Goal: Information Seeking & Learning: Learn about a topic

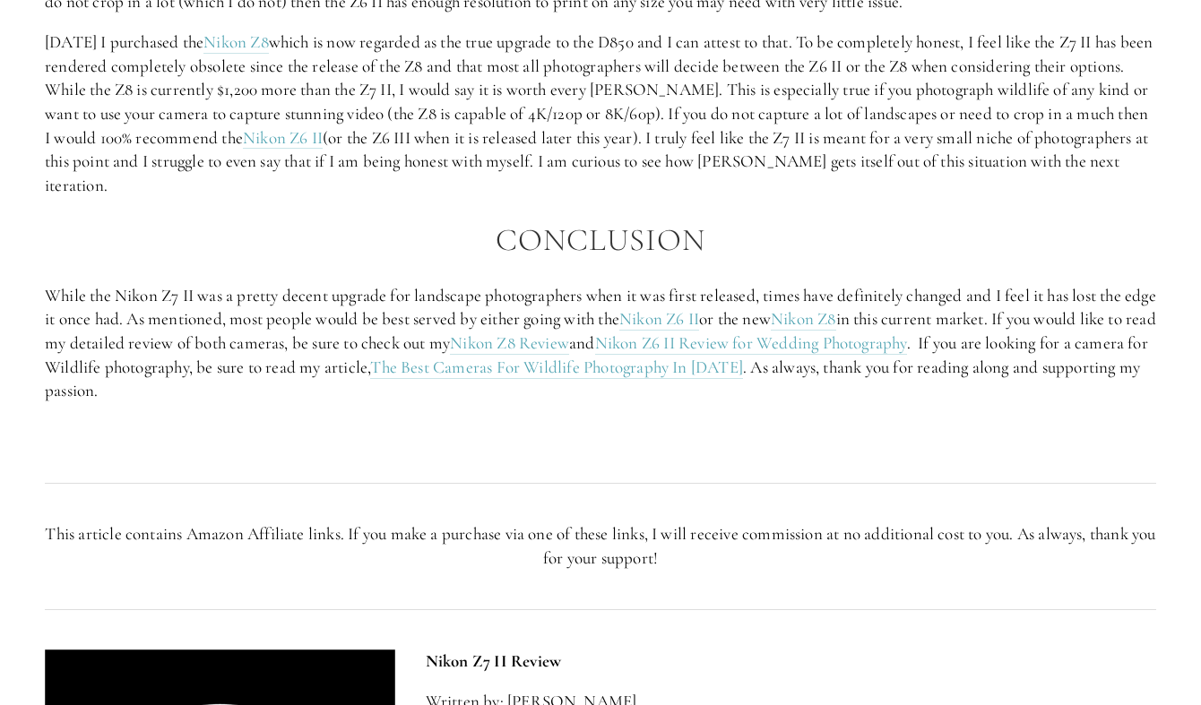
scroll to position [3323, 0]
click at [569, 344] on link "Nikon Z8 Review" at bounding box center [509, 344] width 119 height 22
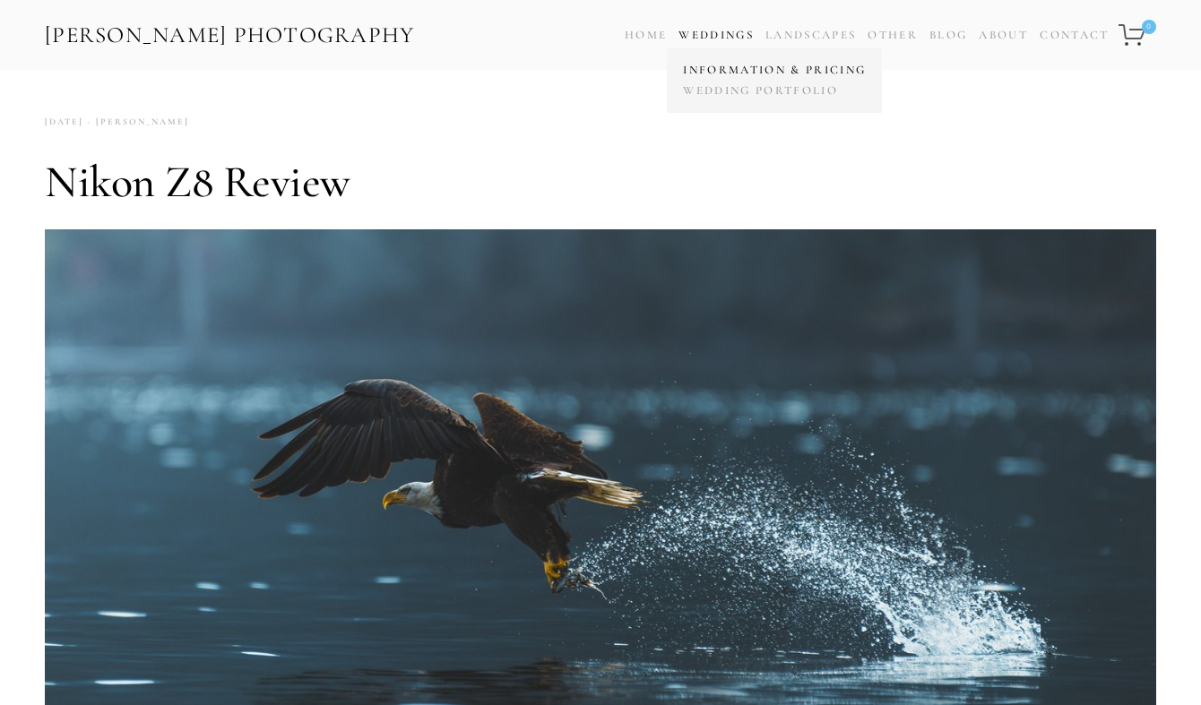
click at [729, 66] on link "Information & Pricing" at bounding box center [774, 70] width 192 height 21
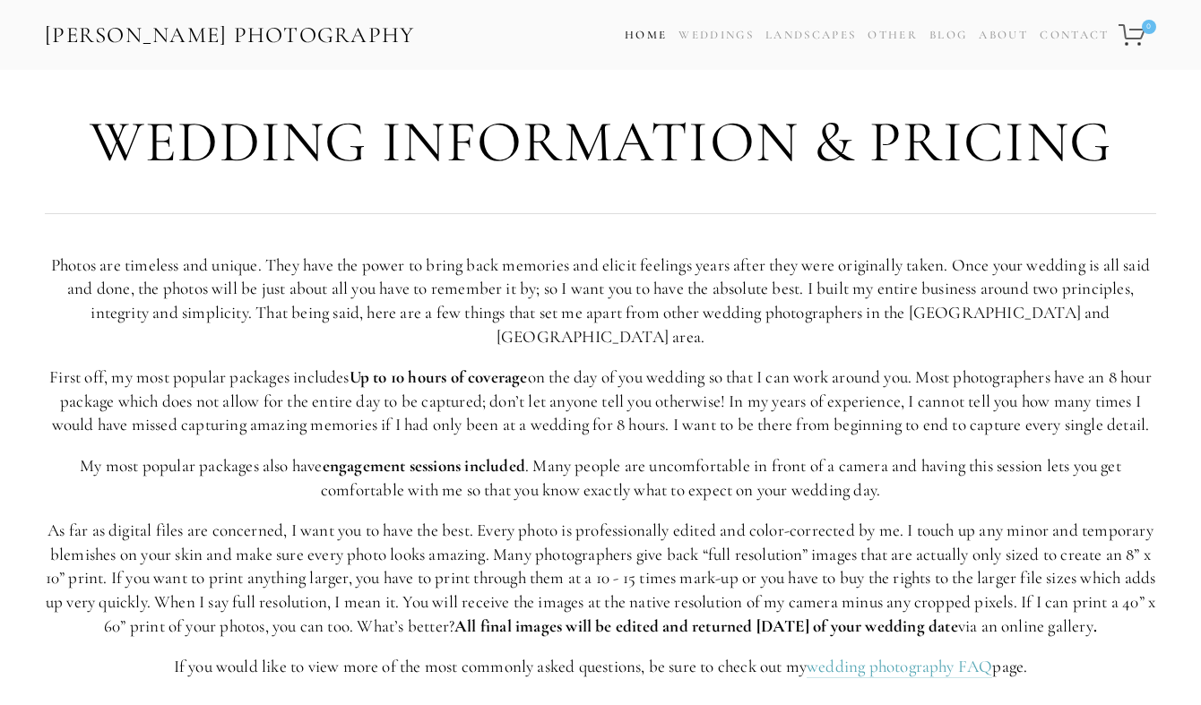
click at [624, 33] on link "Home" at bounding box center [645, 35] width 42 height 26
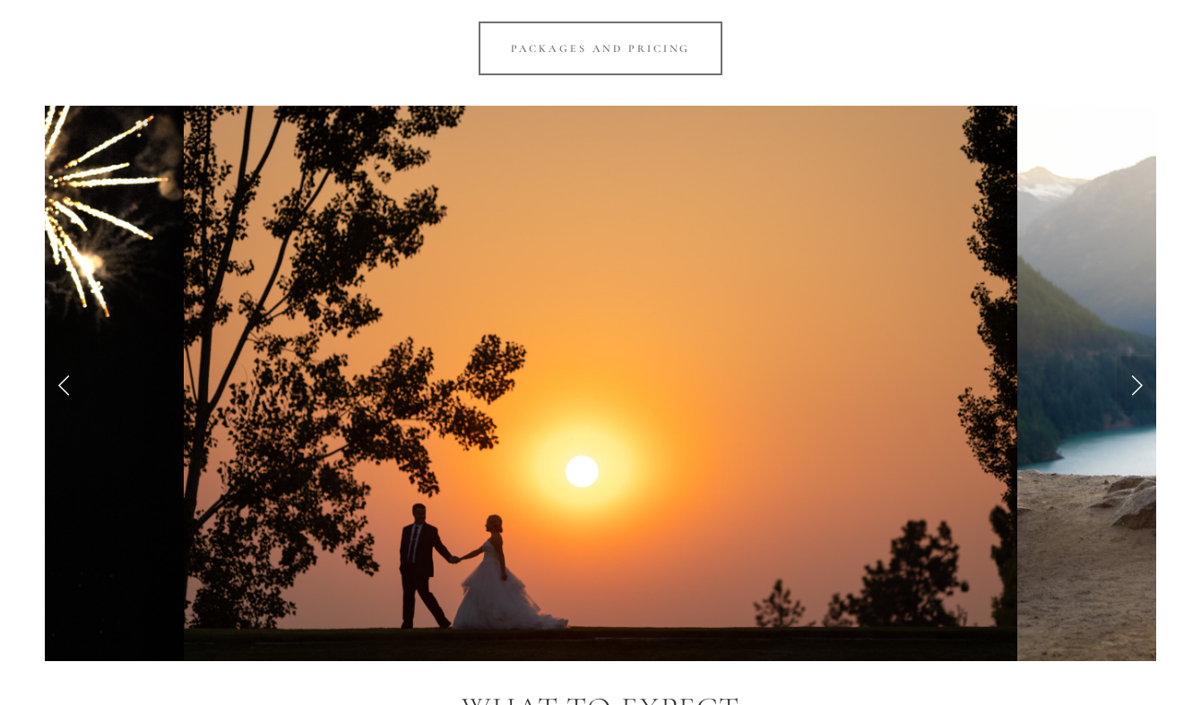
scroll to position [1539, 0]
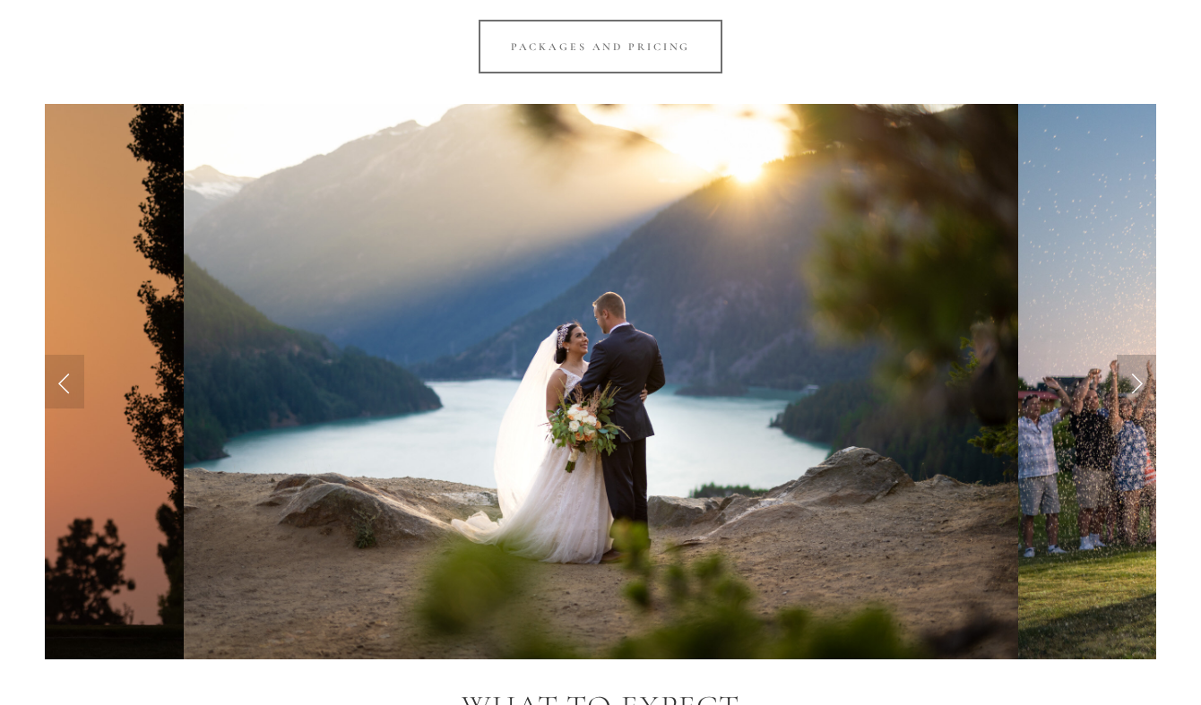
click at [1133, 355] on link "Next Slide" at bounding box center [1135, 382] width 39 height 54
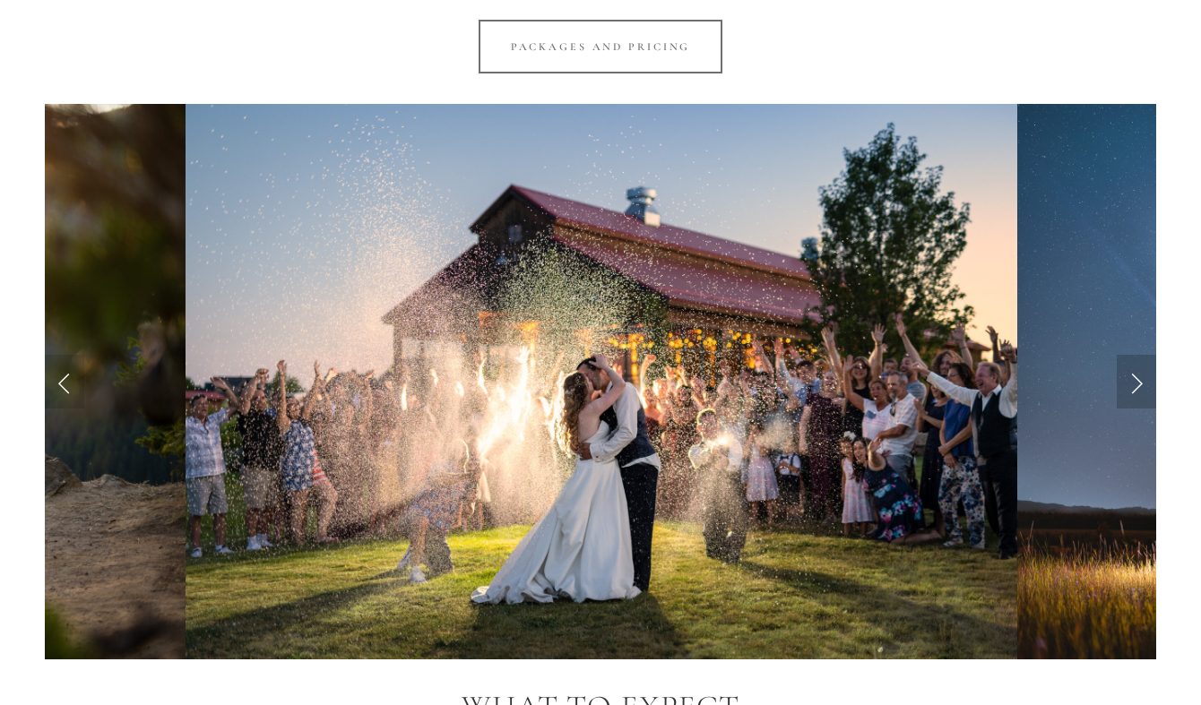
click at [1133, 355] on link "Next Slide" at bounding box center [1135, 382] width 39 height 54
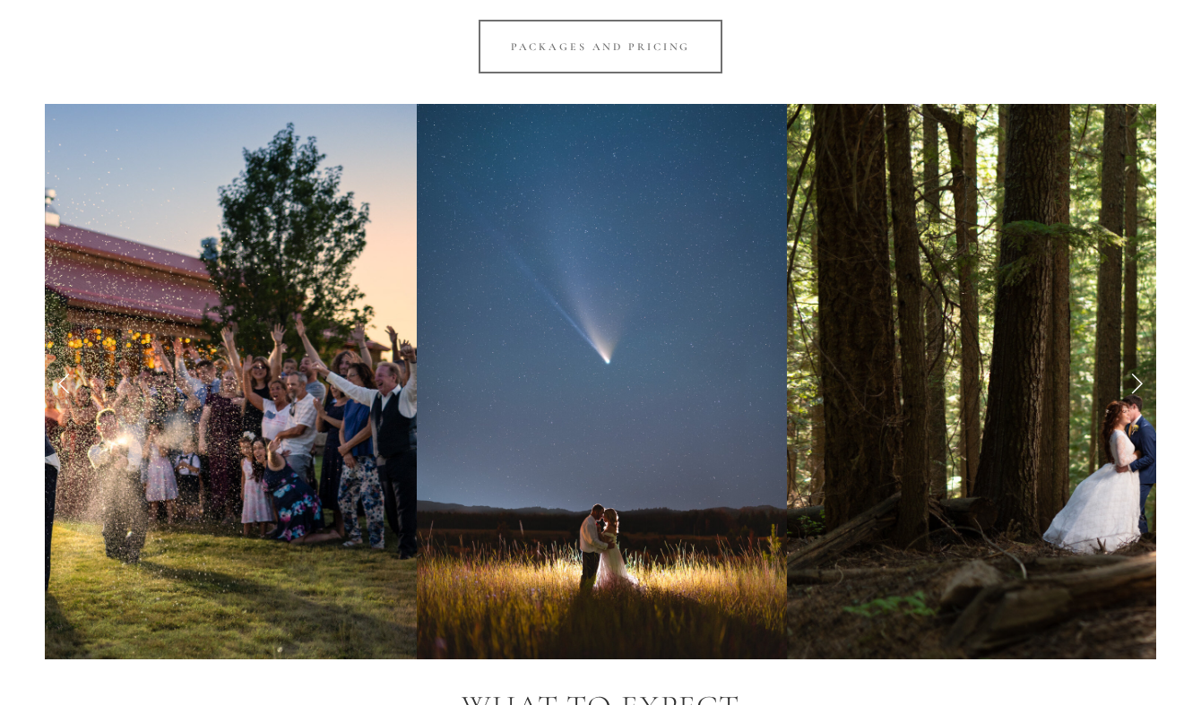
click at [1133, 355] on link "Next Slide" at bounding box center [1135, 382] width 39 height 54
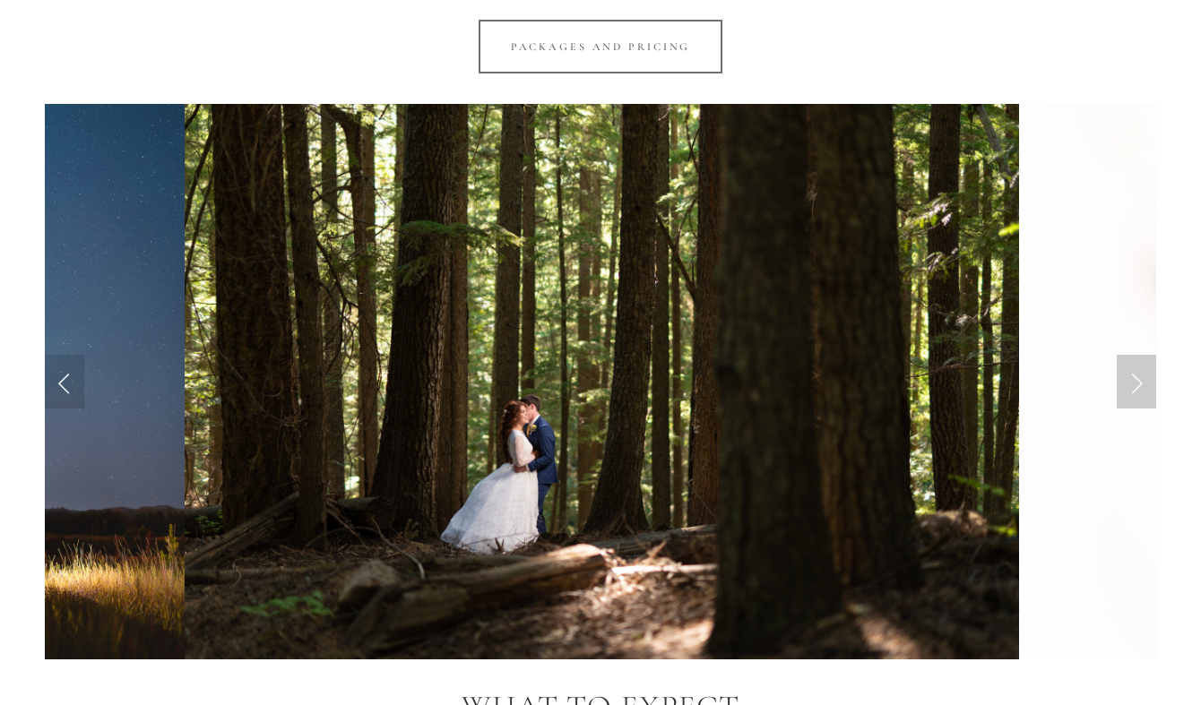
click at [1133, 355] on link "Next Slide" at bounding box center [1135, 382] width 39 height 54
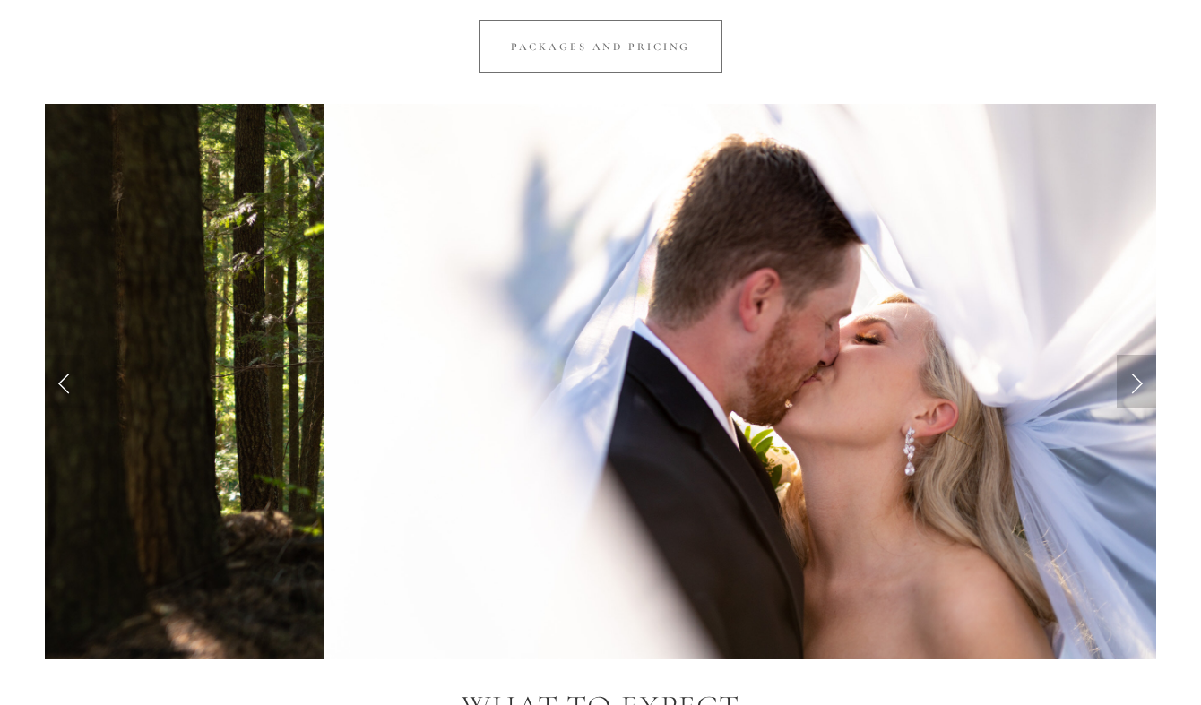
click at [1133, 355] on link "Next Slide" at bounding box center [1135, 382] width 39 height 54
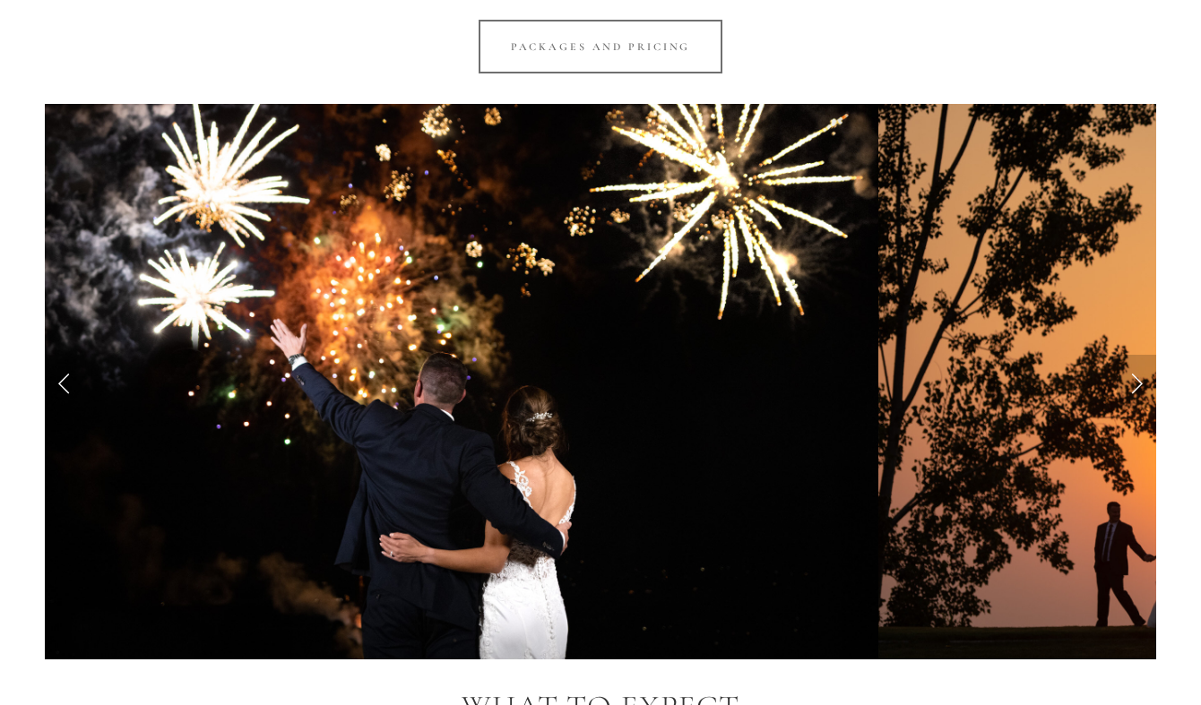
click at [1133, 355] on link "Next Slide" at bounding box center [1135, 382] width 39 height 54
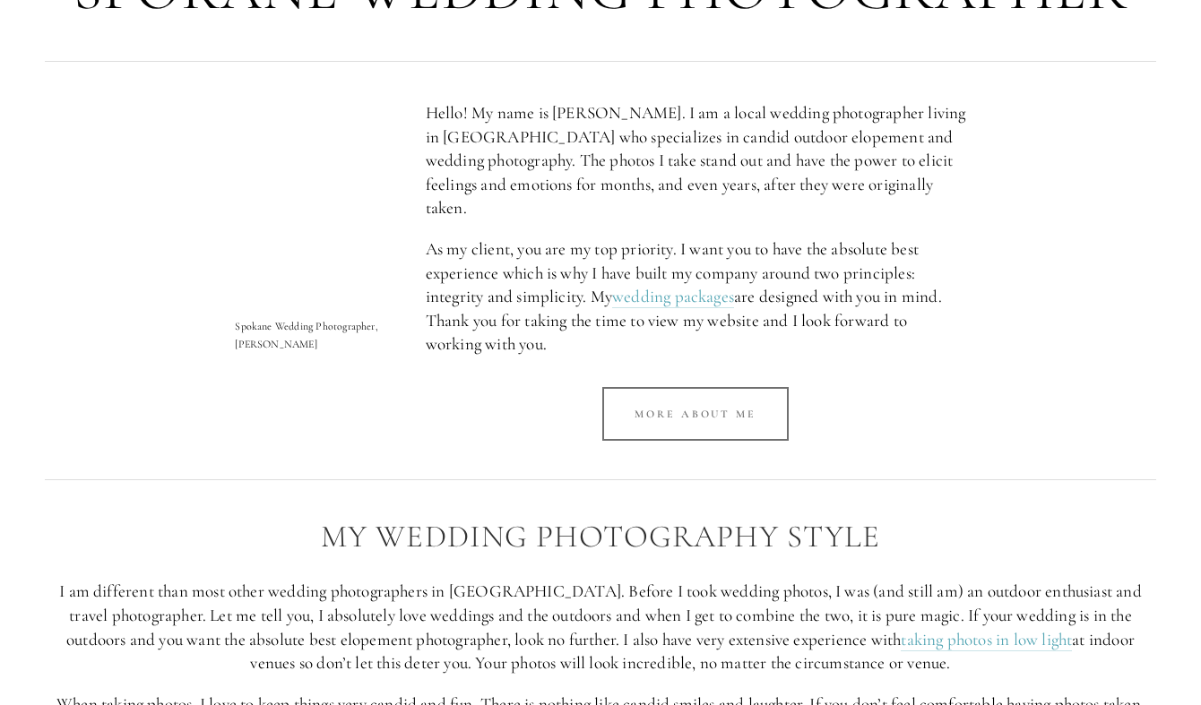
scroll to position [734, 0]
